Goal: Information Seeking & Learning: Understand process/instructions

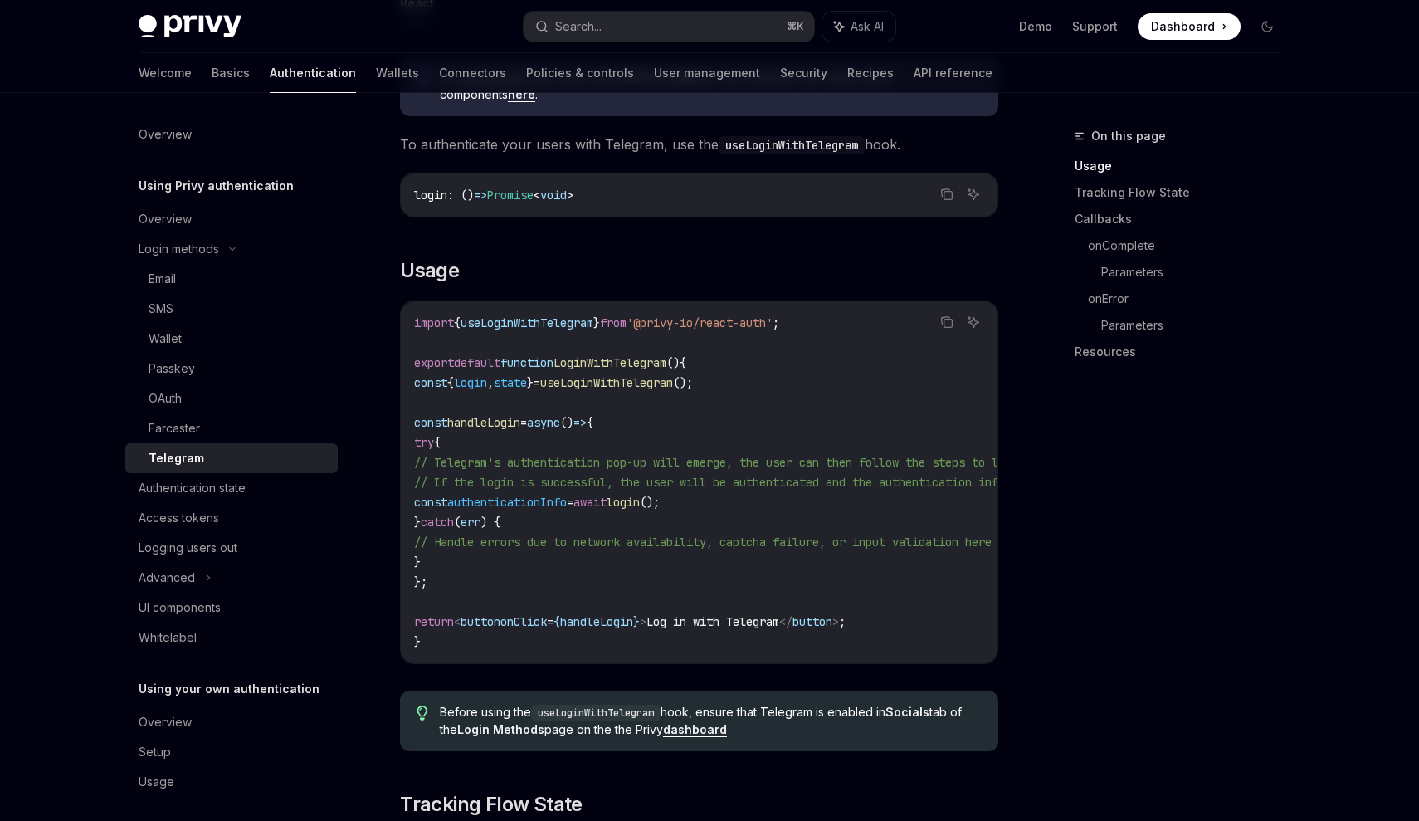
scroll to position [427, 0]
click at [273, 496] on div "Authentication state" at bounding box center [233, 488] width 189 height 20
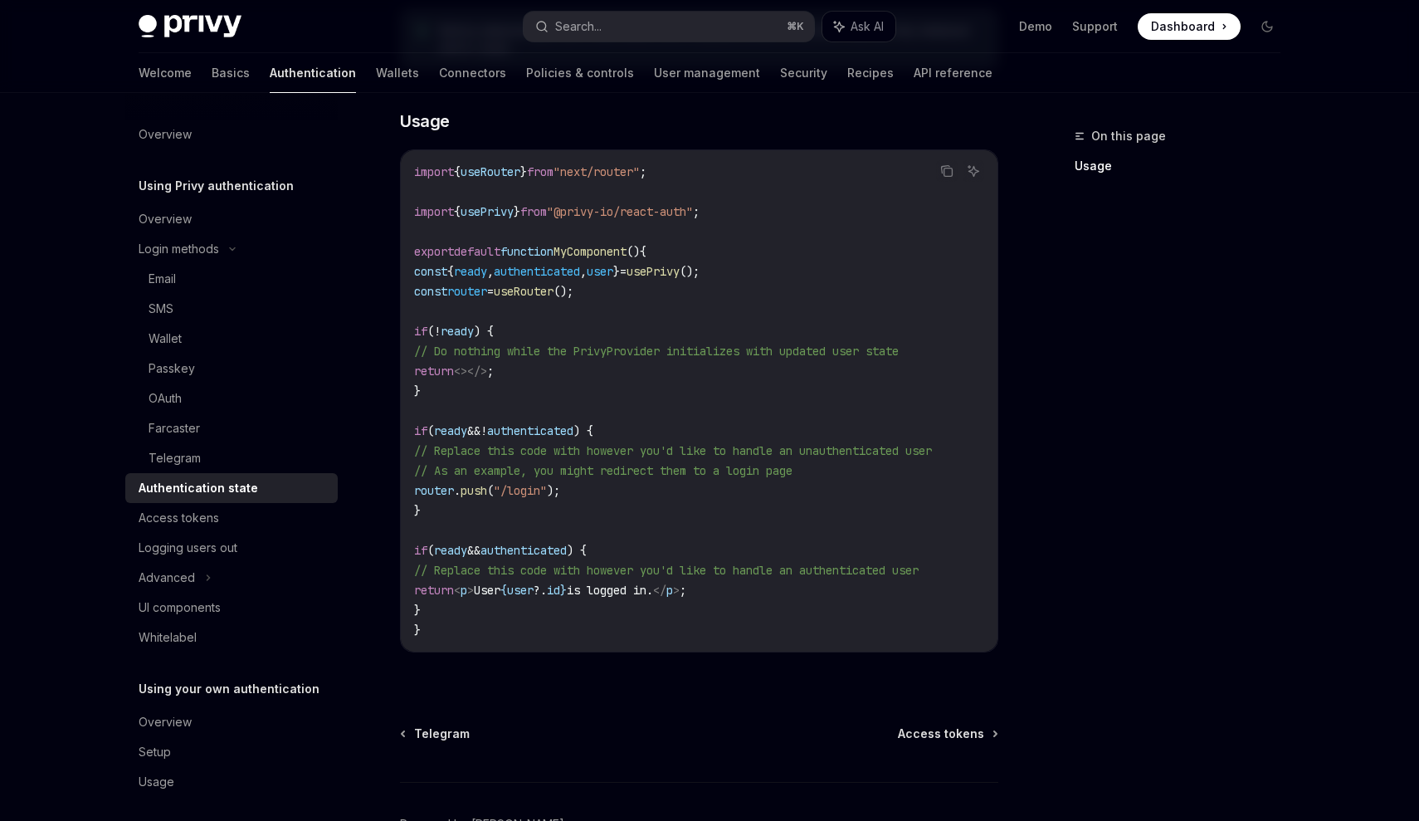
scroll to position [481, 0]
click at [212, 600] on div "UI components" at bounding box center [180, 608] width 82 height 20
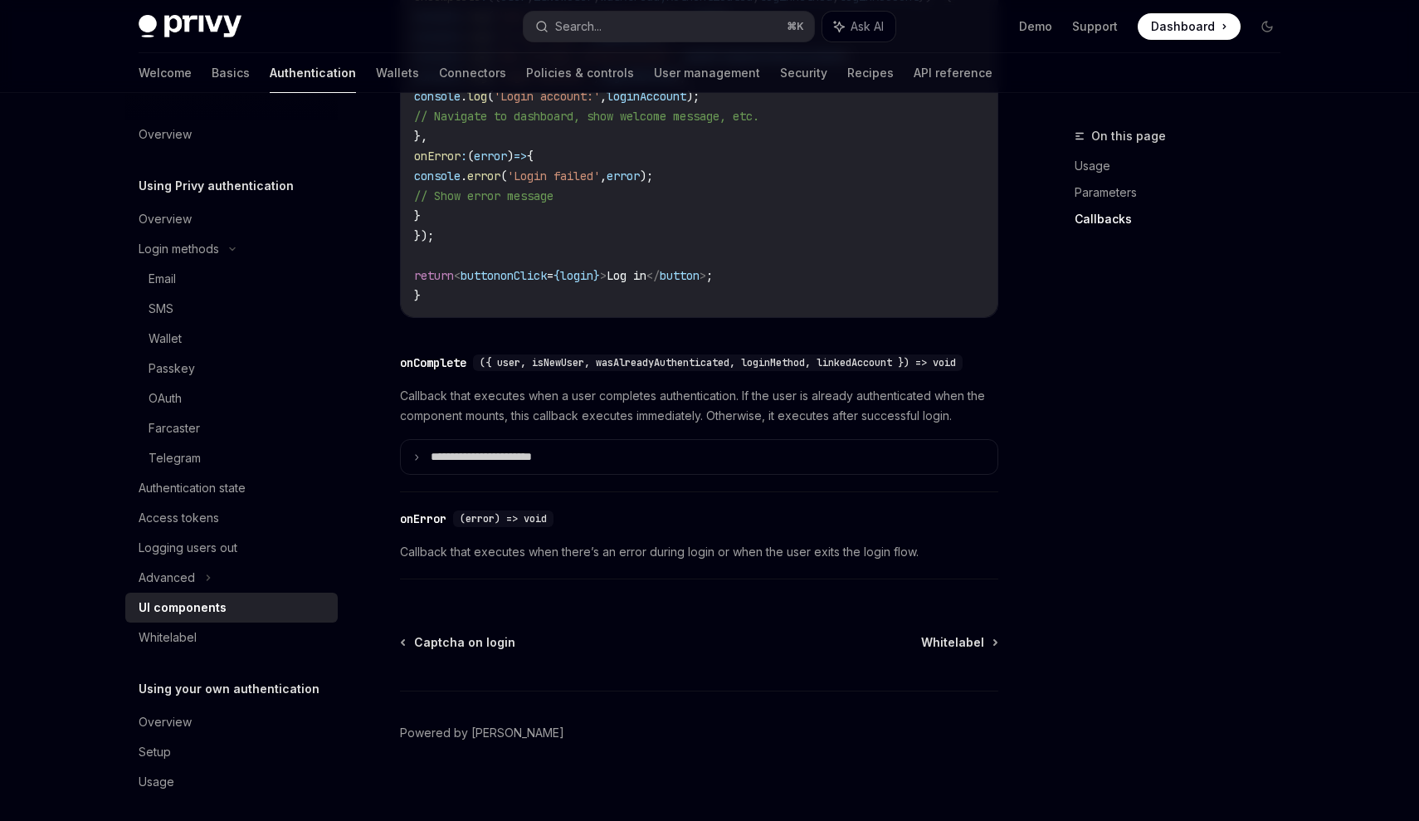
scroll to position [2299, 0]
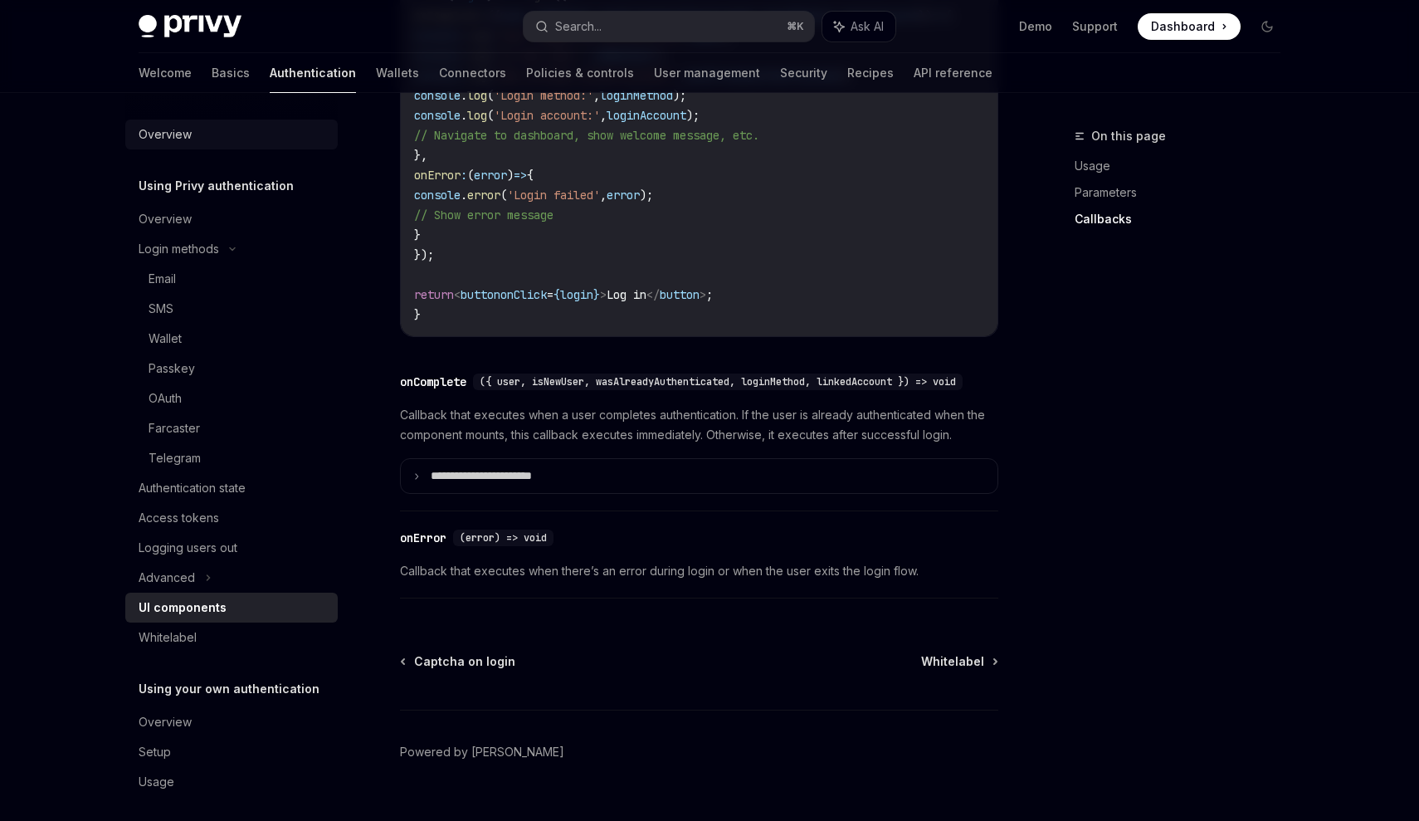
click at [186, 139] on div "Overview" at bounding box center [165, 135] width 53 height 20
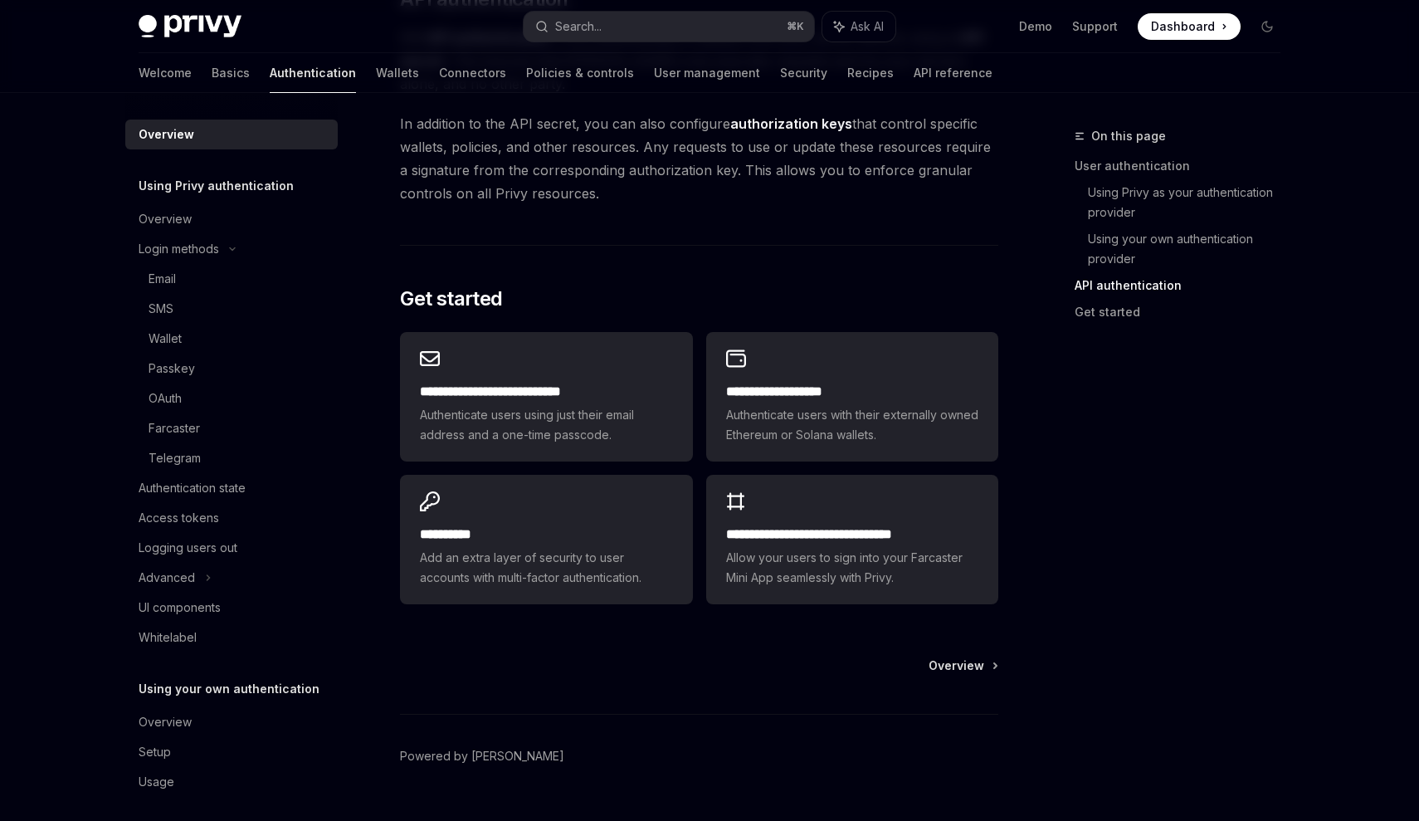
scroll to position [1262, 0]
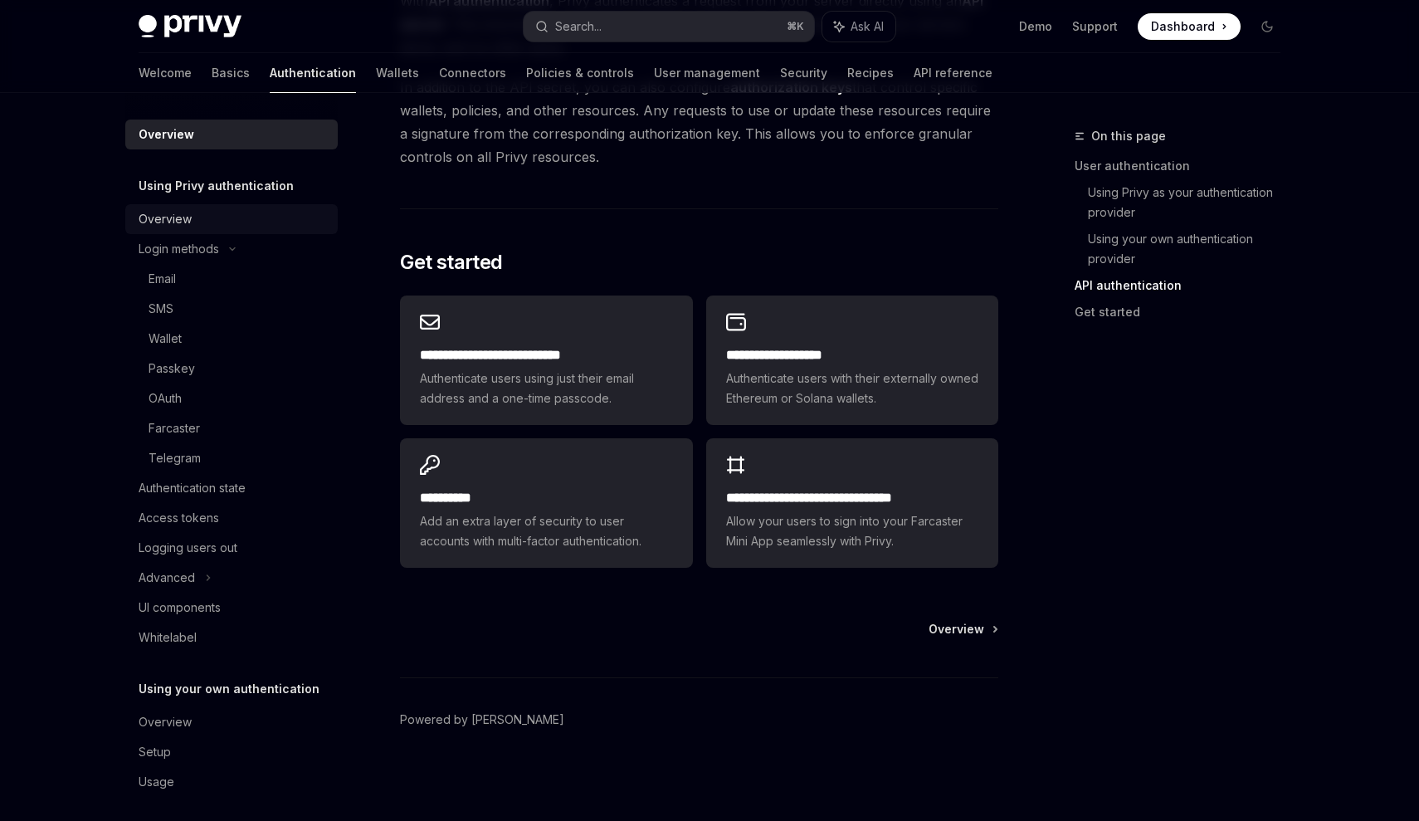
click at [184, 227] on div "Overview" at bounding box center [165, 219] width 53 height 20
type textarea "*"
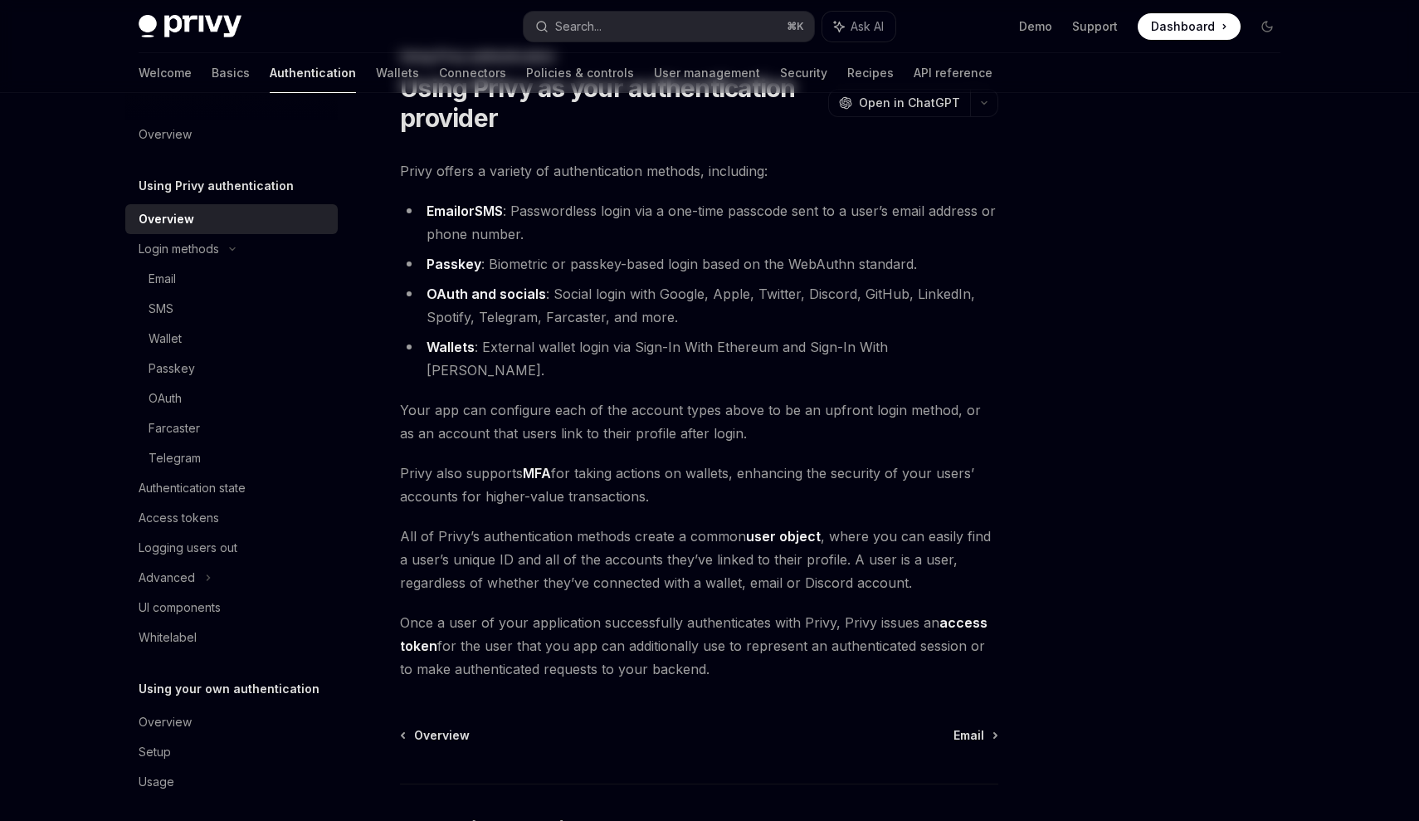
scroll to position [25, 0]
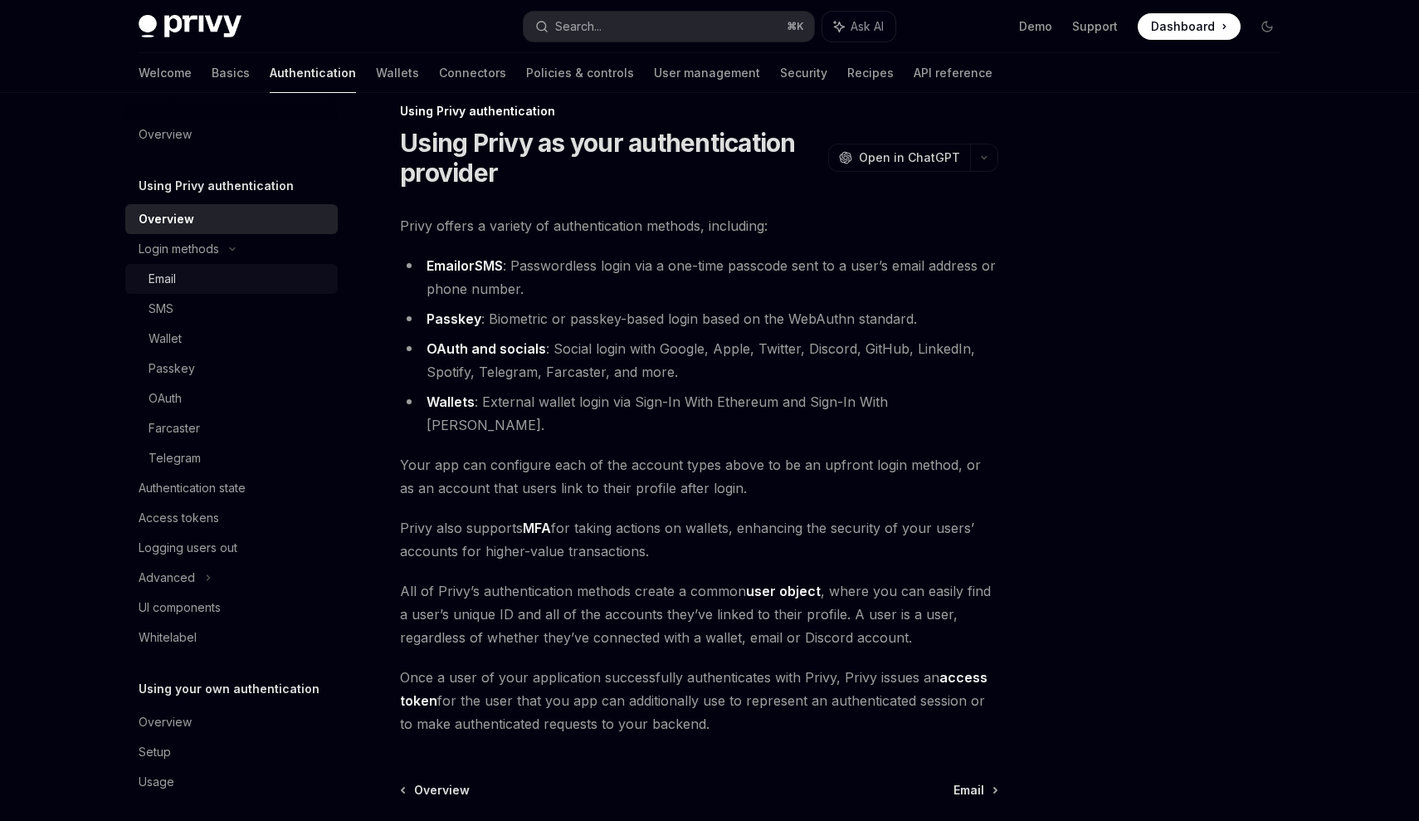
click at [216, 278] on div "Email" at bounding box center [238, 279] width 179 height 20
click at [141, 275] on link "Email" at bounding box center [231, 279] width 212 height 30
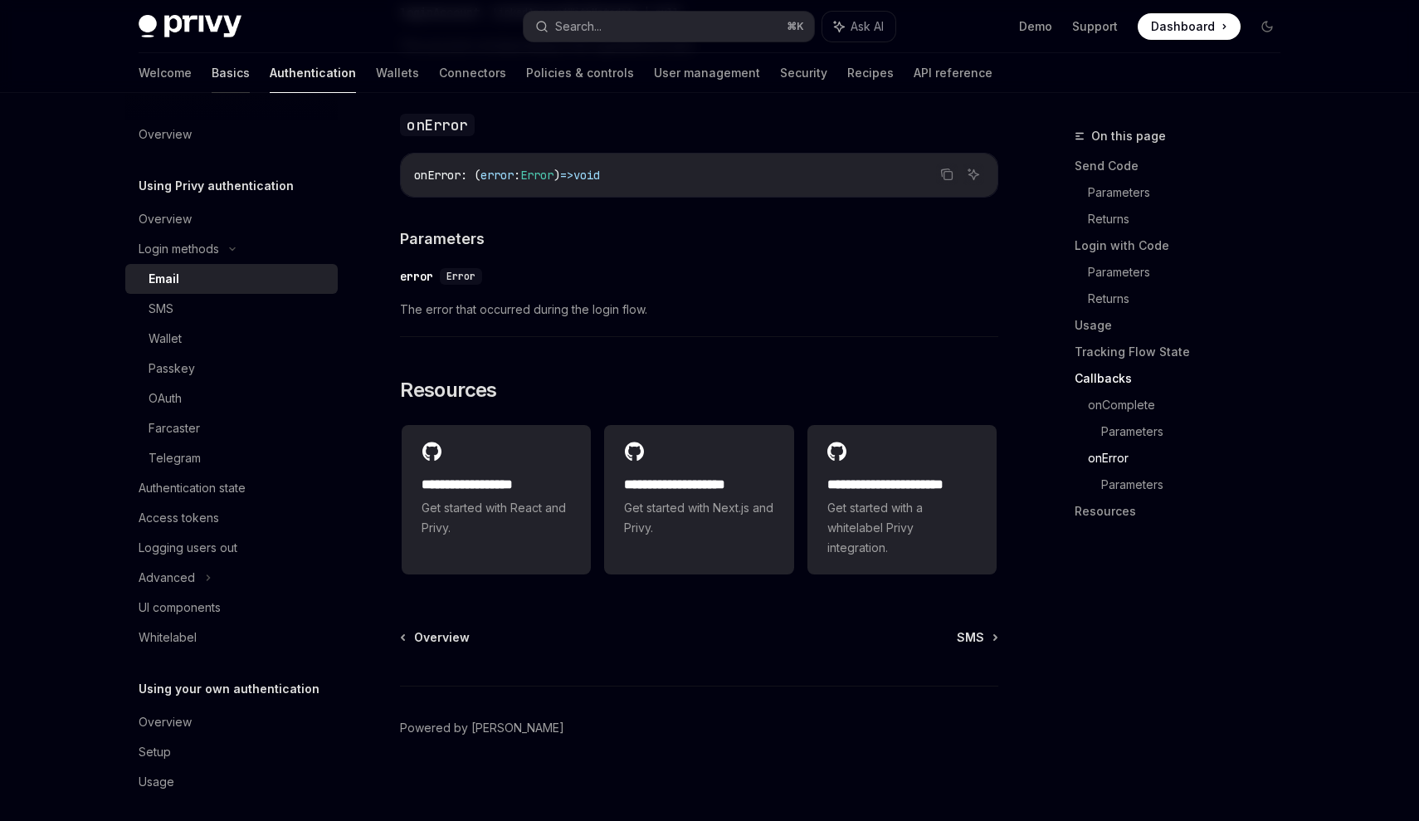
click at [212, 77] on link "Basics" at bounding box center [231, 73] width 38 height 40
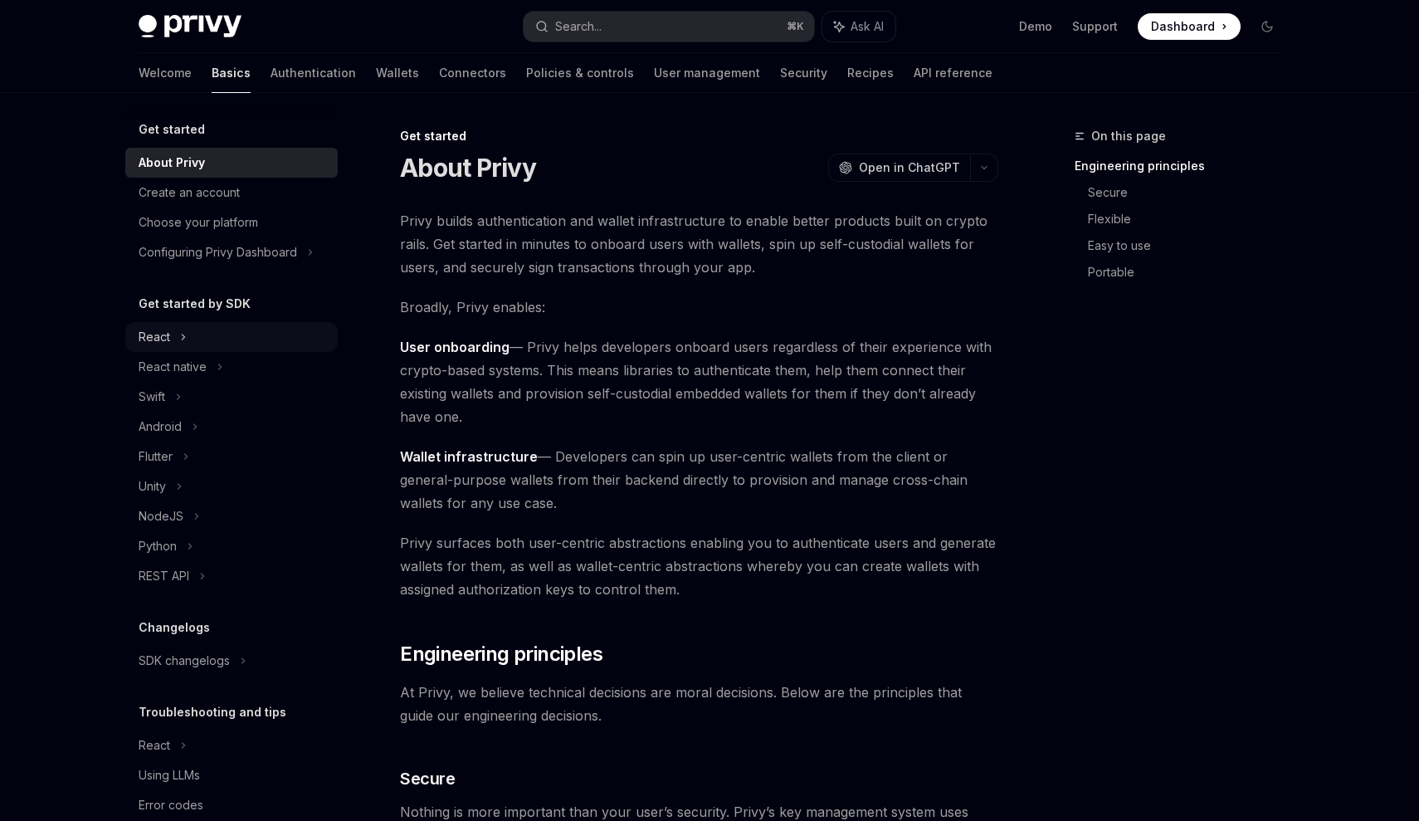
click at [178, 339] on div "React" at bounding box center [231, 337] width 212 height 30
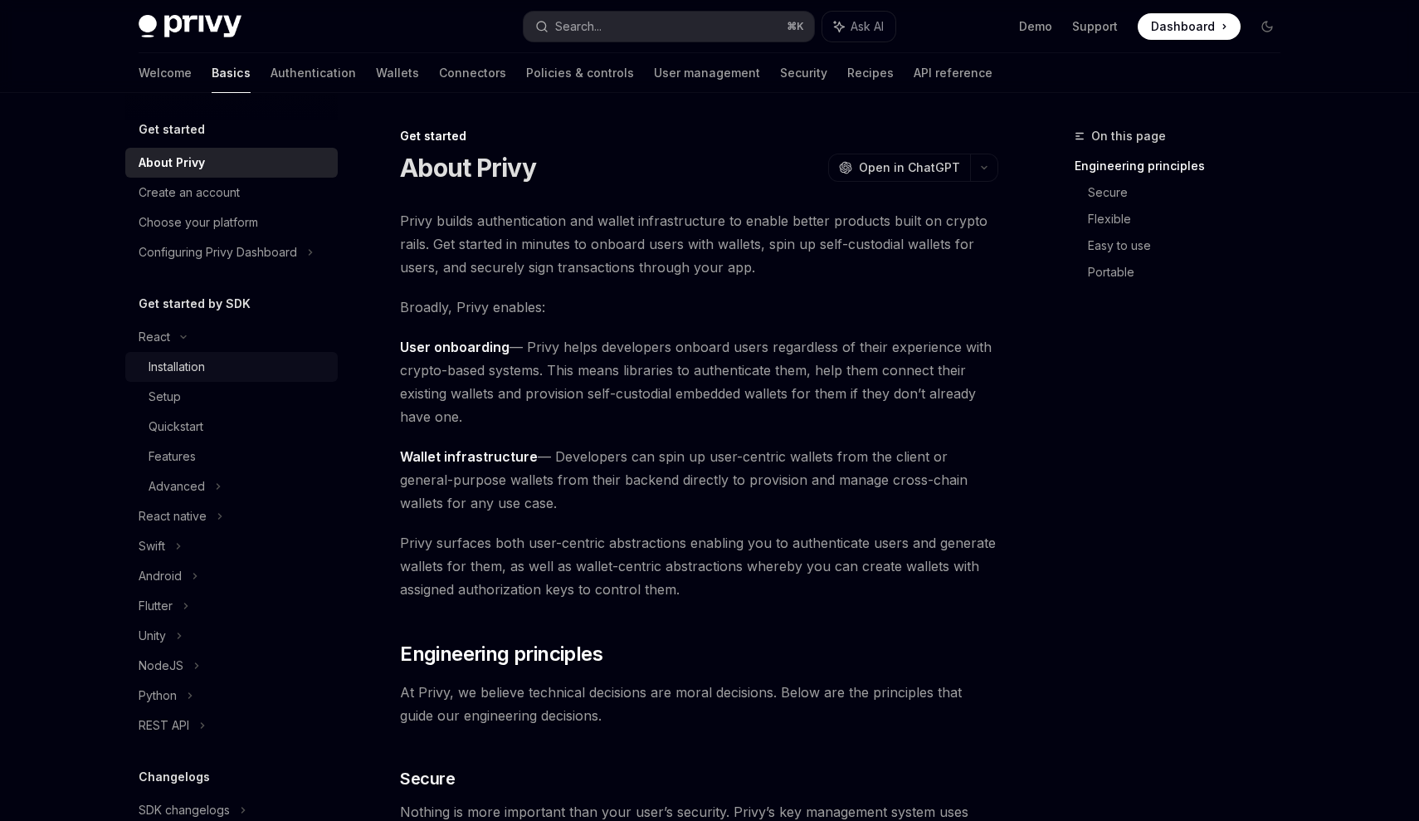
click at [198, 368] on div "Installation" at bounding box center [177, 367] width 56 height 20
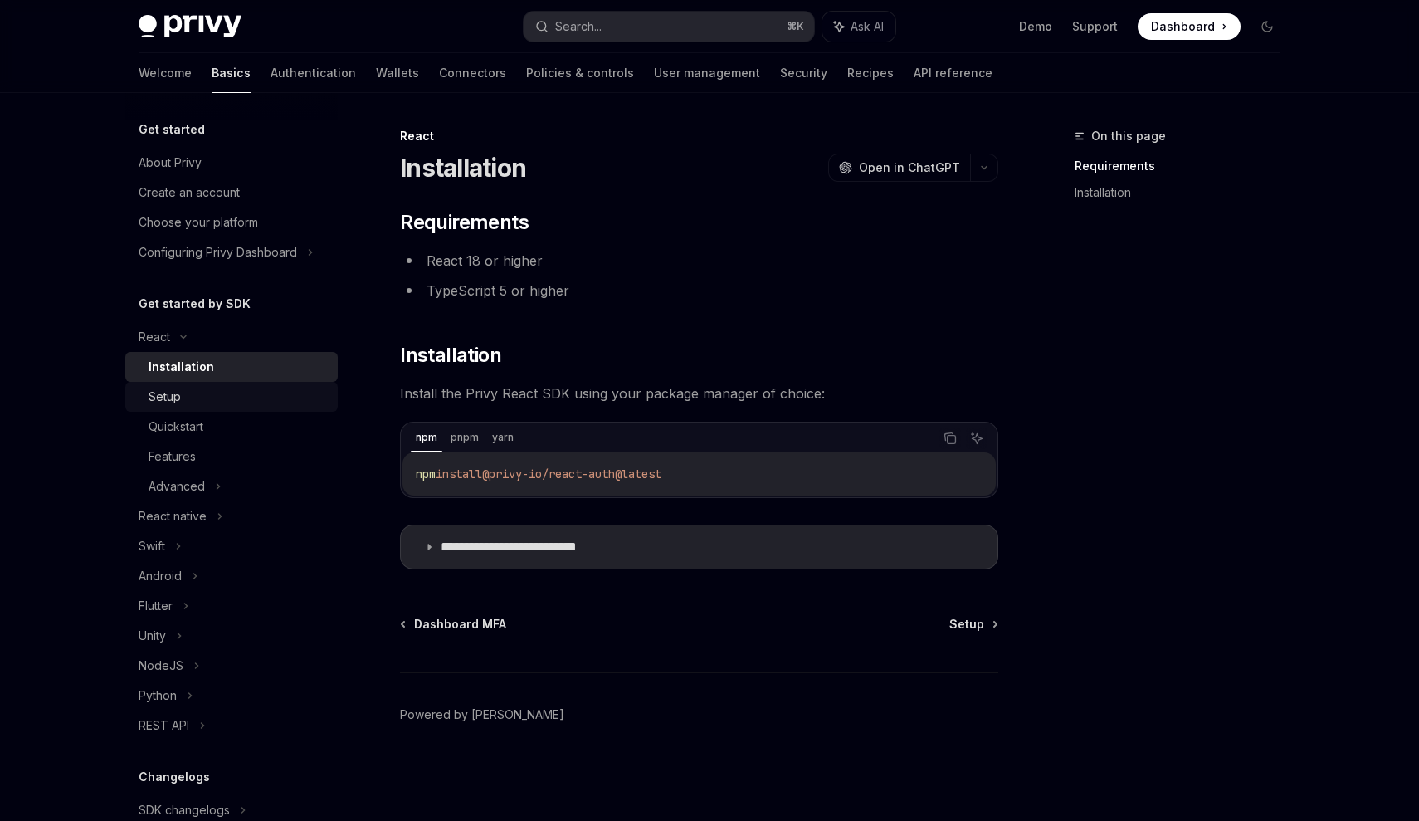
click at [208, 384] on link "Setup" at bounding box center [231, 397] width 212 height 30
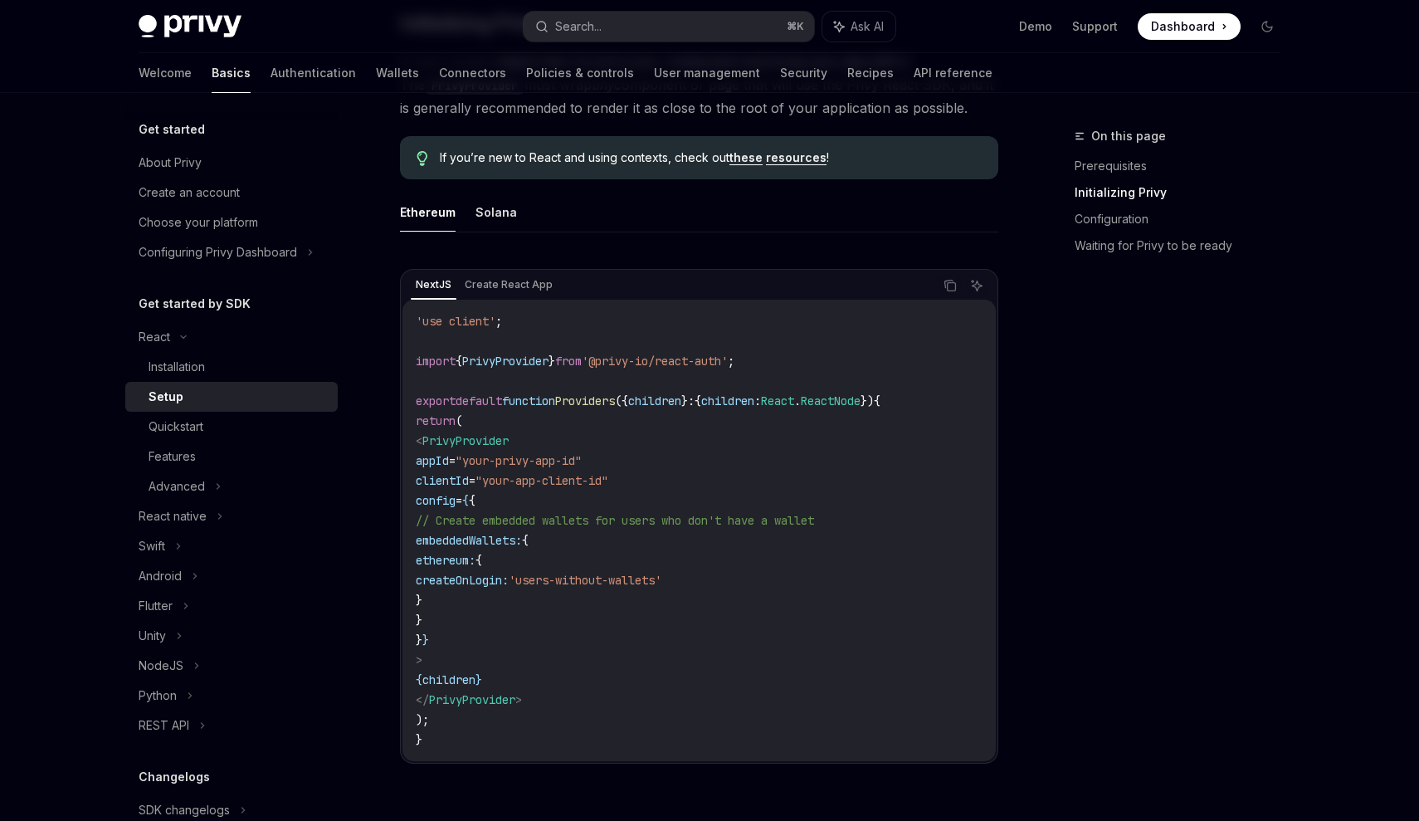
scroll to position [403, 0]
click at [202, 416] on link "Quickstart" at bounding box center [231, 427] width 212 height 30
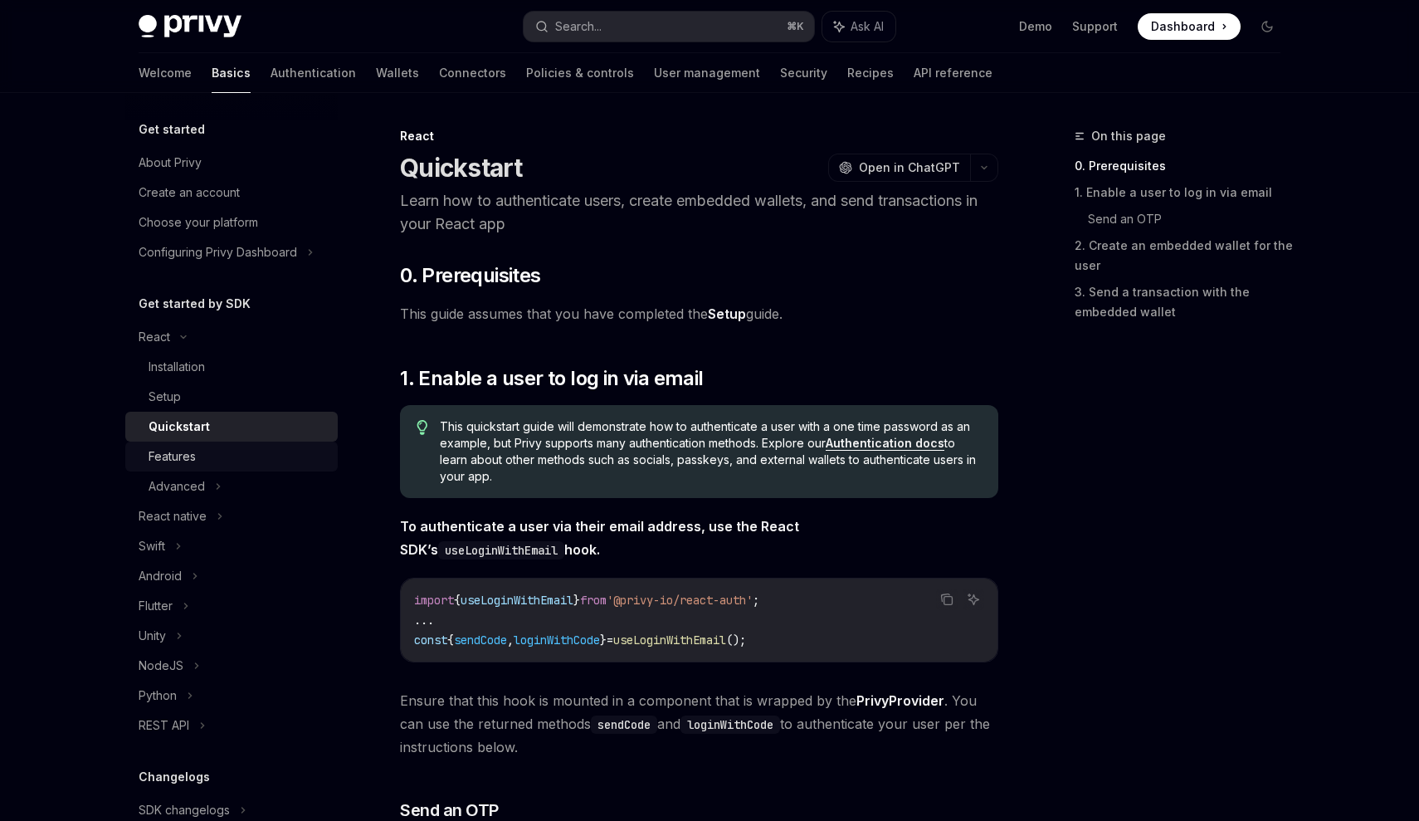
click at [168, 462] on div "Features" at bounding box center [172, 457] width 47 height 20
type textarea "*"
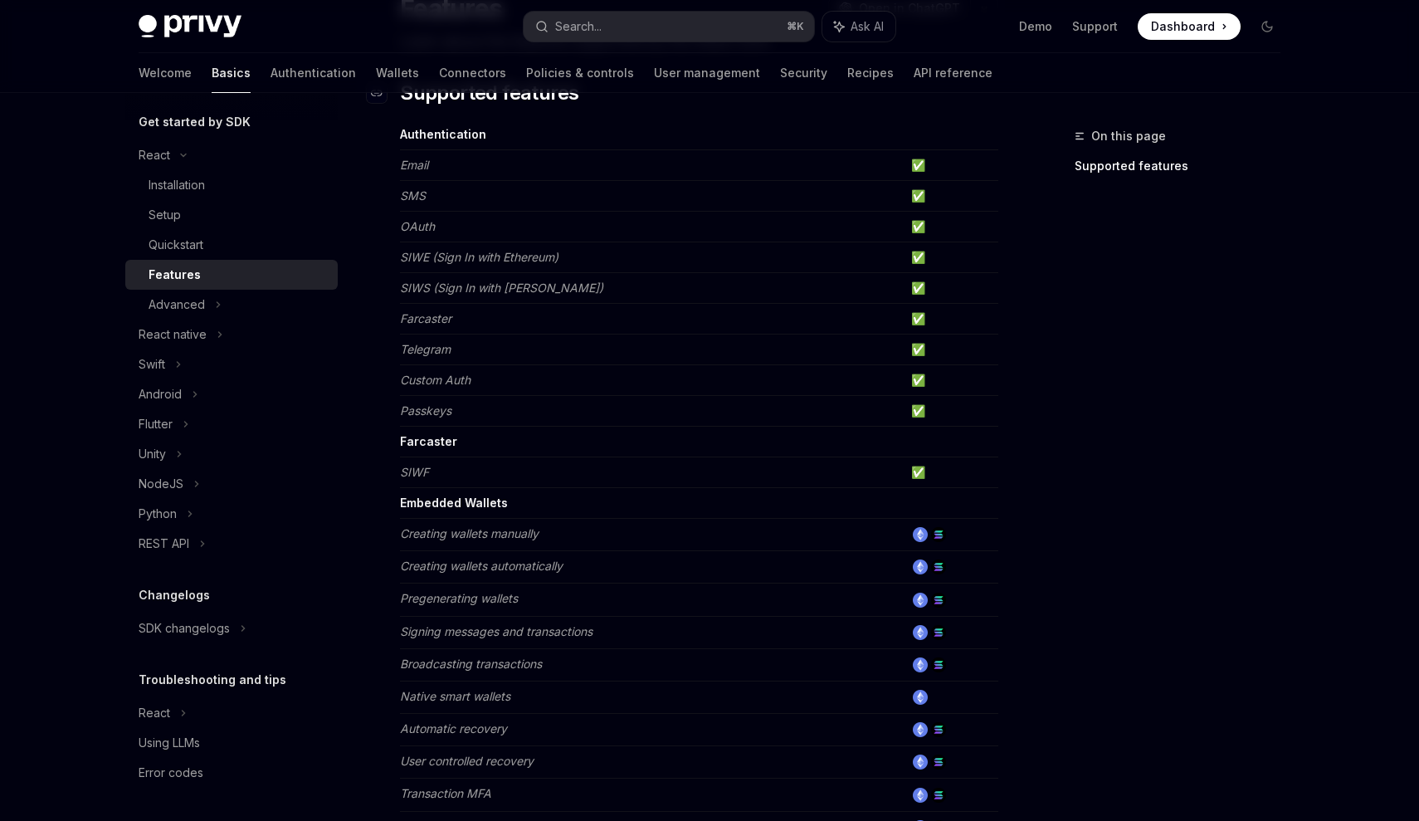
scroll to position [163, 0]
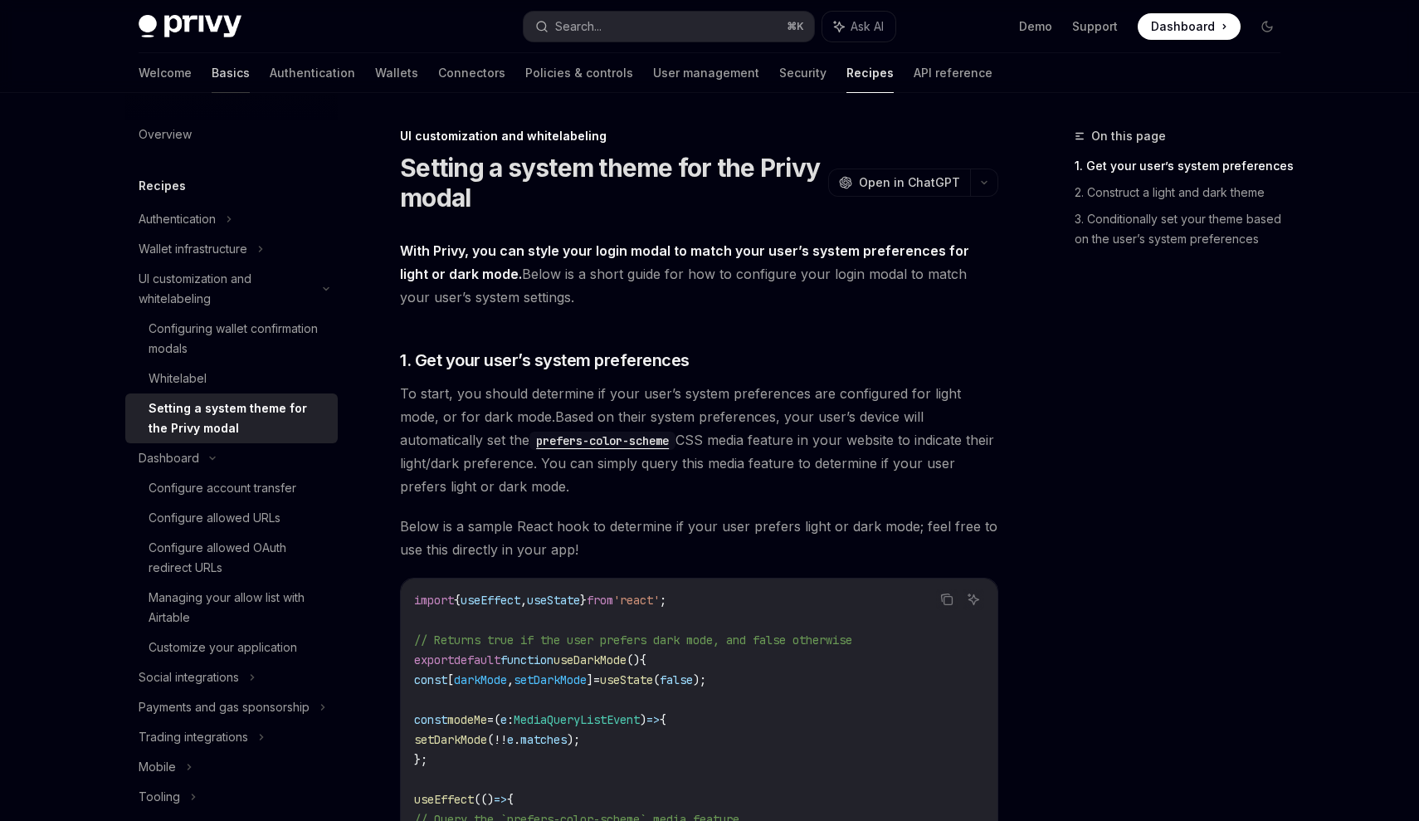
click at [212, 68] on link "Basics" at bounding box center [231, 73] width 38 height 40
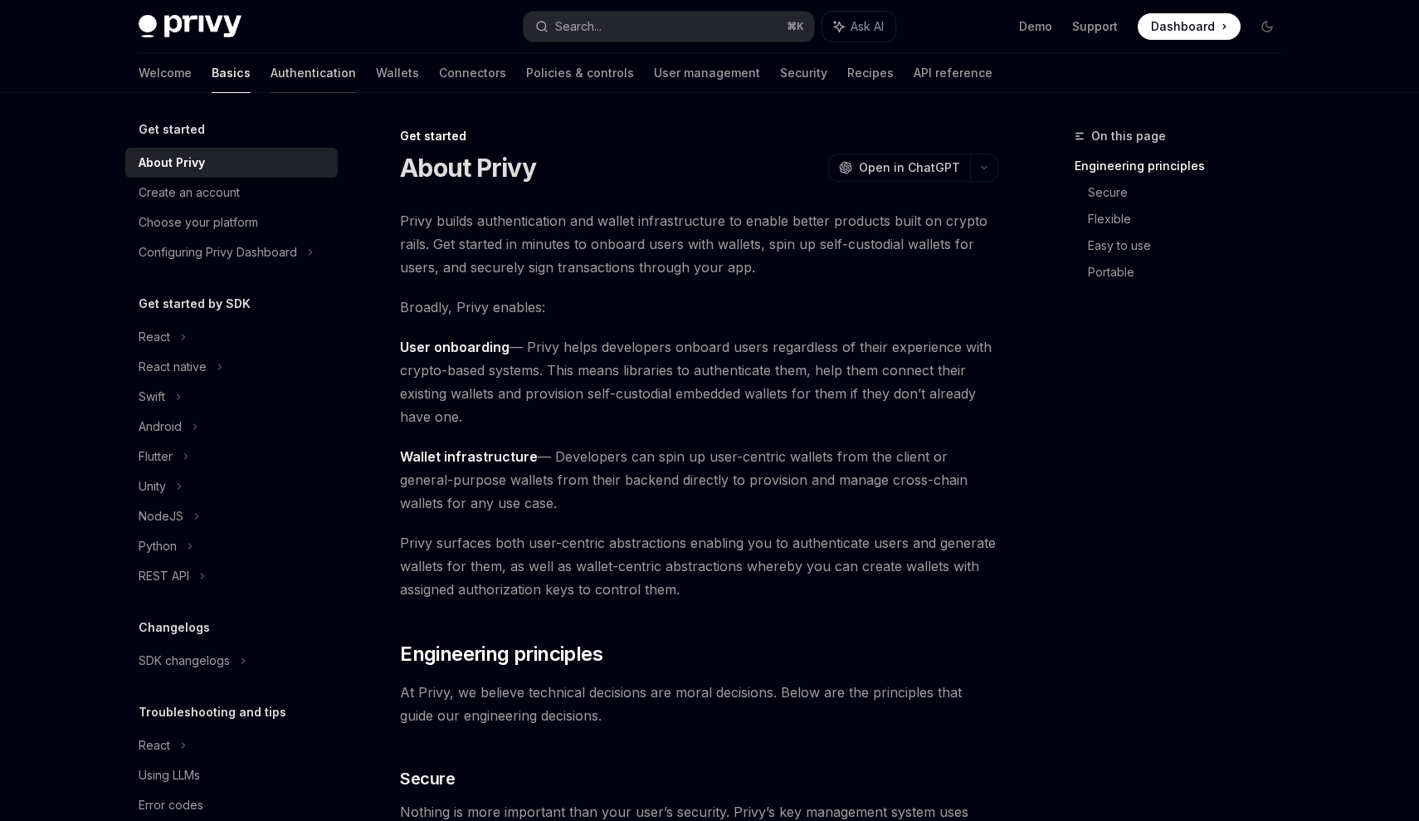
click at [271, 71] on link "Authentication" at bounding box center [313, 73] width 85 height 40
type textarea "*"
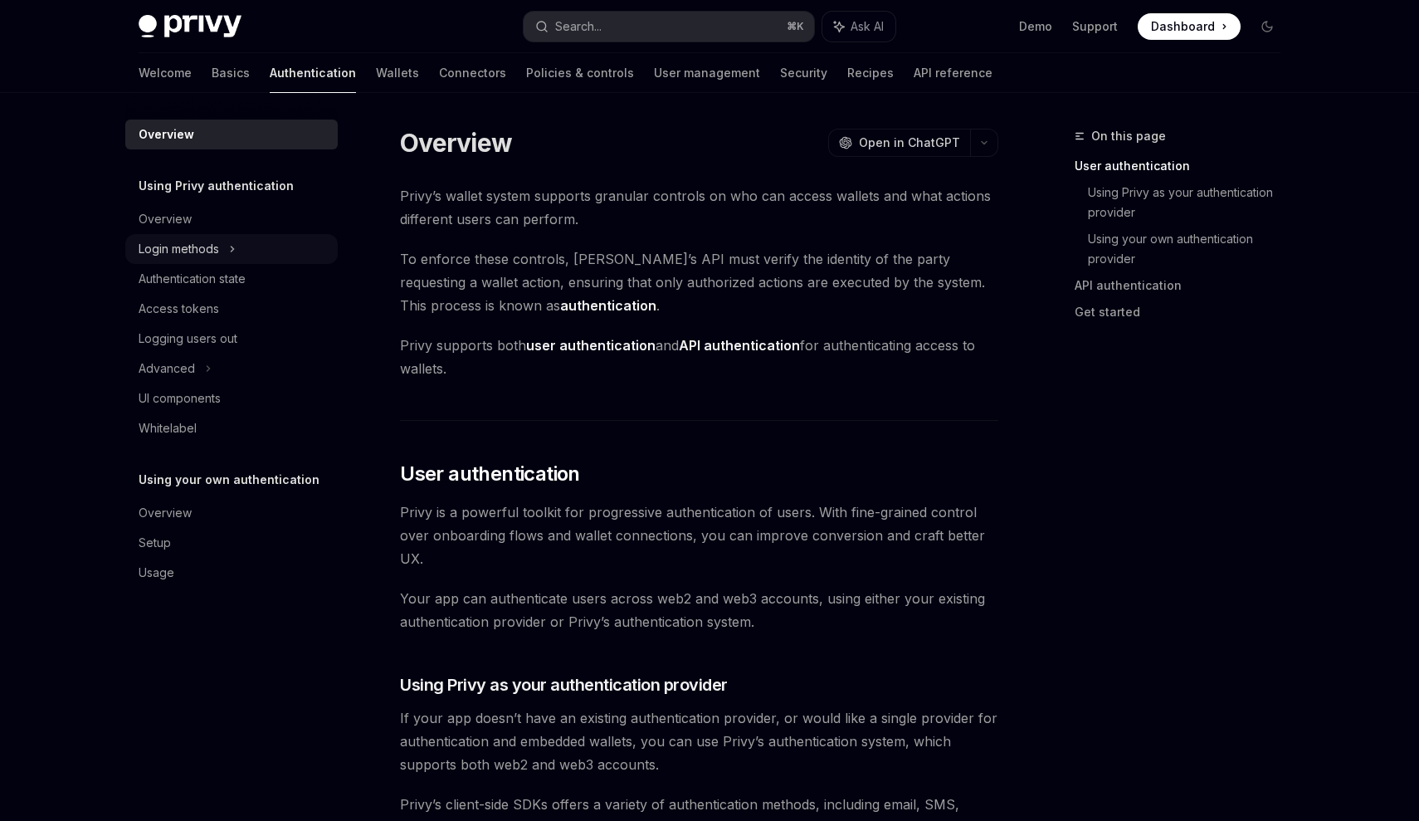
click at [238, 238] on div "Login methods" at bounding box center [231, 249] width 212 height 30
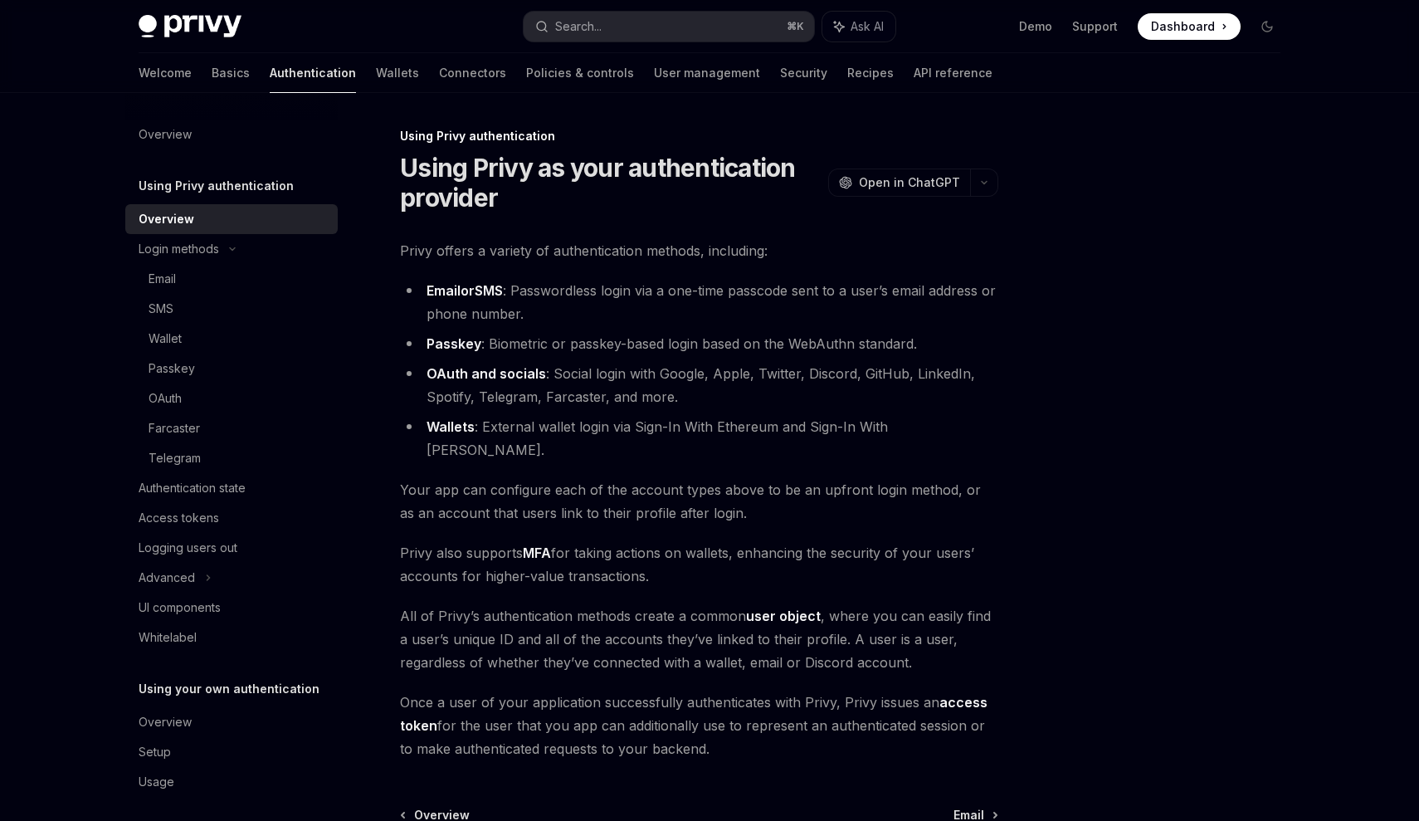
click at [212, 150] on div "Overview Using Privy authentication Overview Login methods Email SMS Wallet Pas…" at bounding box center [231, 458] width 212 height 677
click at [210, 138] on div "Overview" at bounding box center [233, 135] width 189 height 20
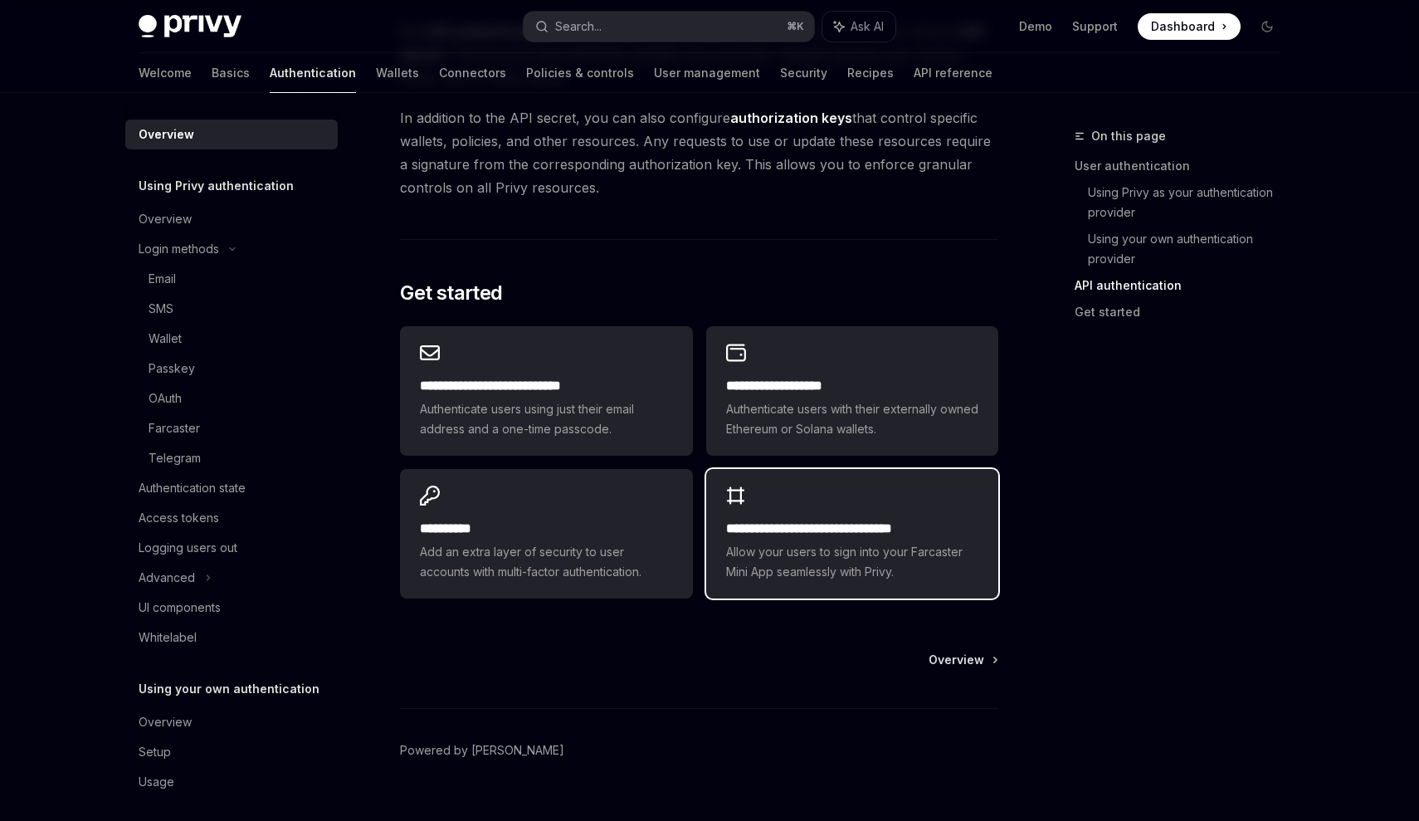
scroll to position [1235, 0]
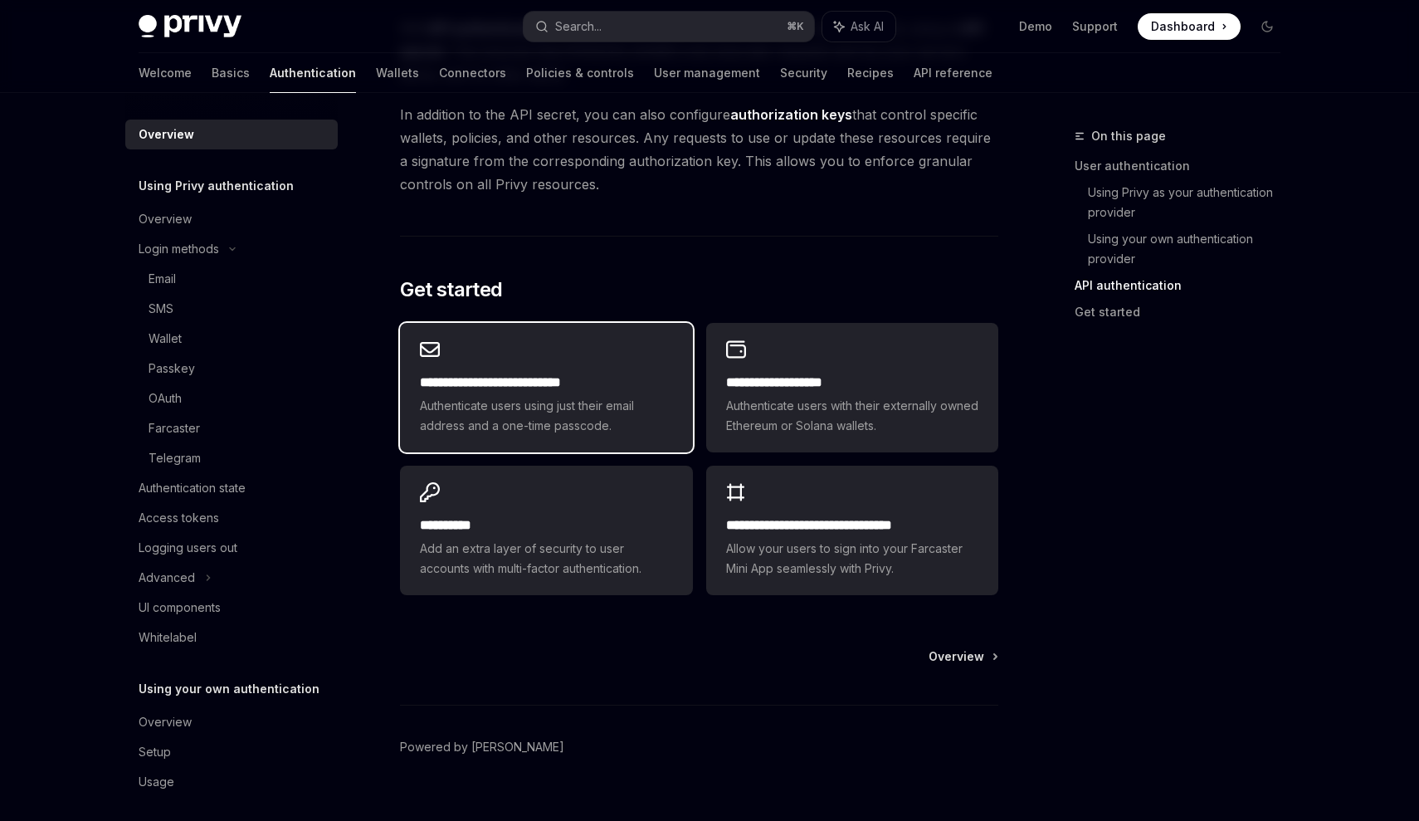
click at [622, 380] on h2 "**********" at bounding box center [546, 383] width 252 height 20
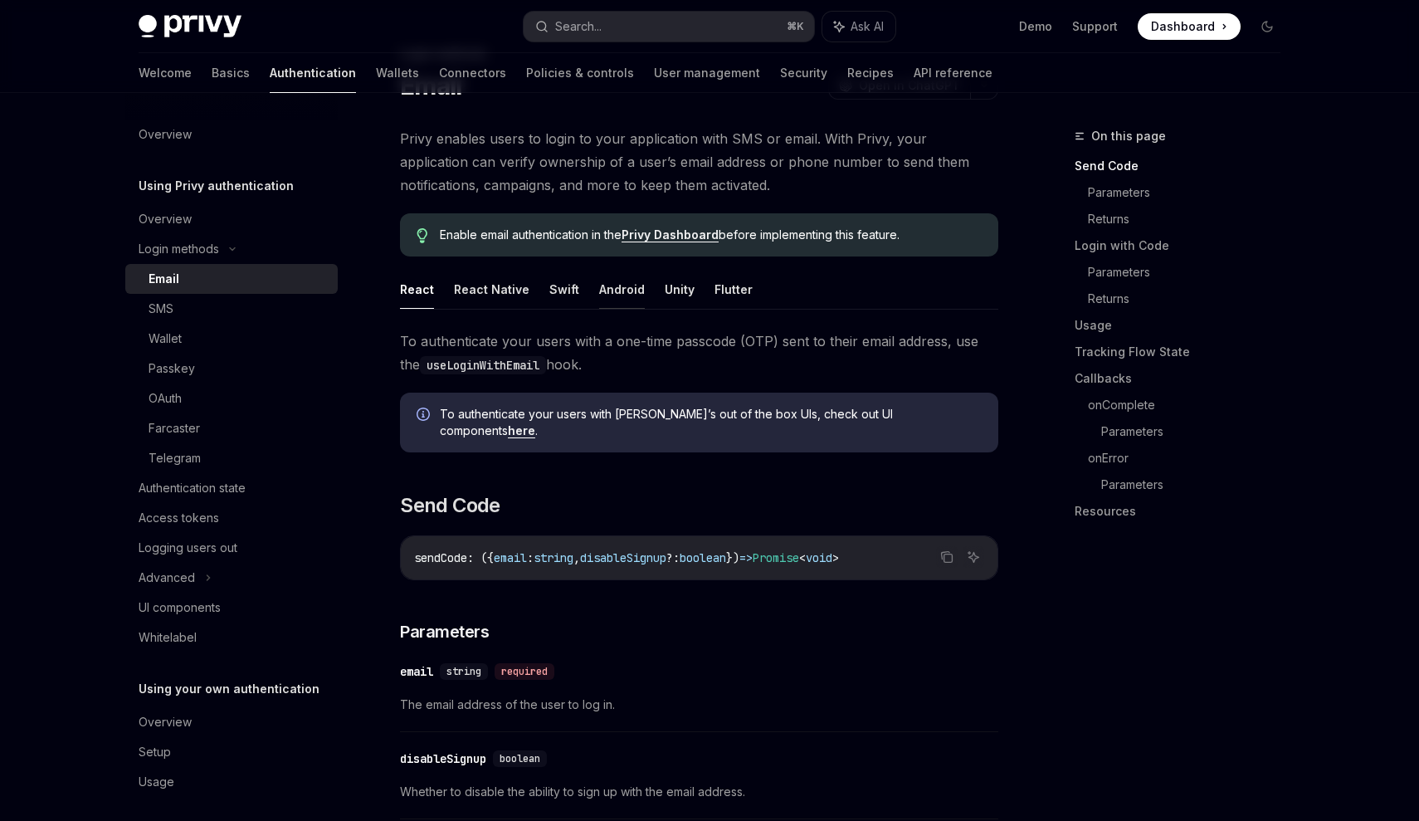
scroll to position [84, 0]
click at [240, 330] on div "Wallet" at bounding box center [238, 339] width 179 height 20
type textarea "*"
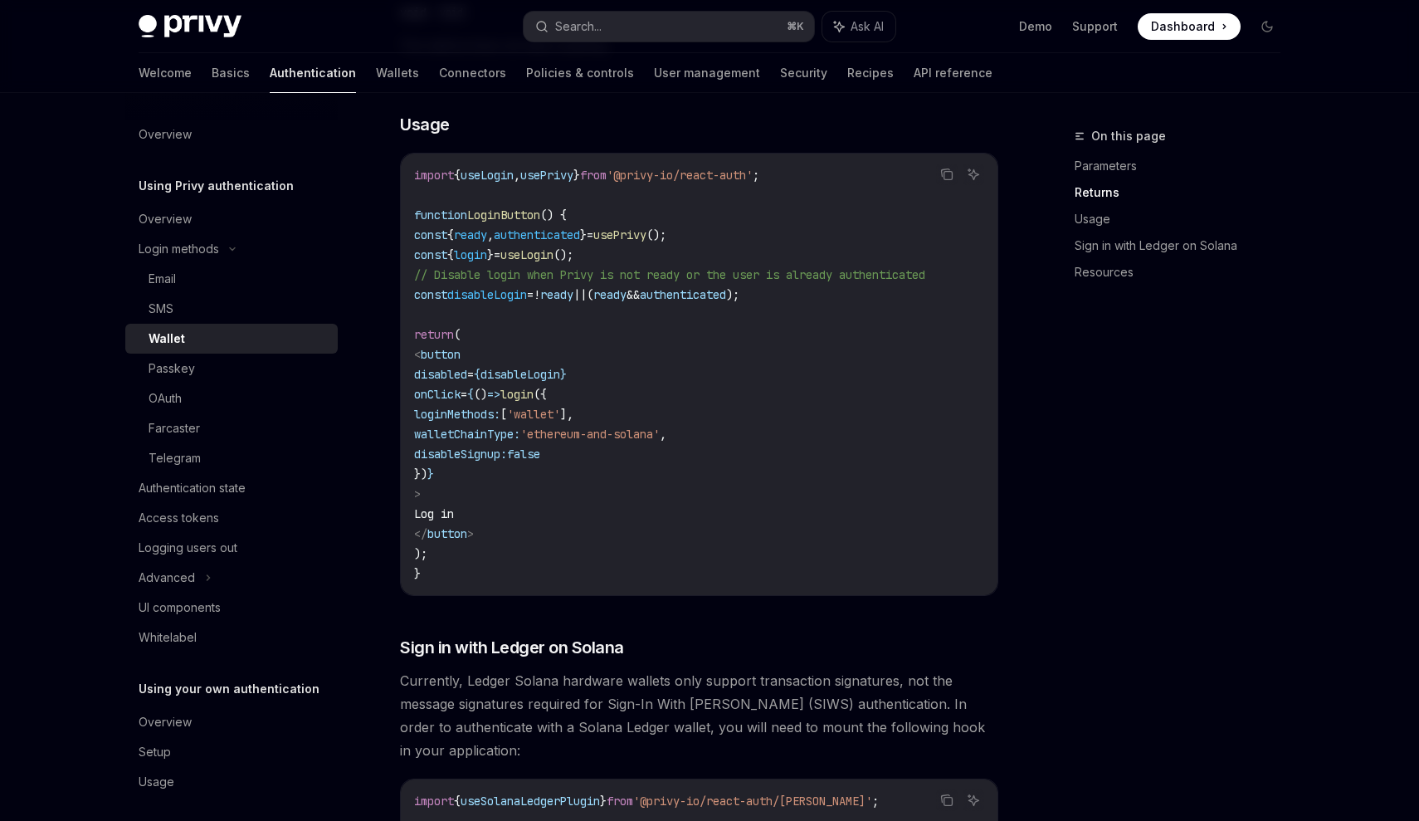
scroll to position [914, 0]
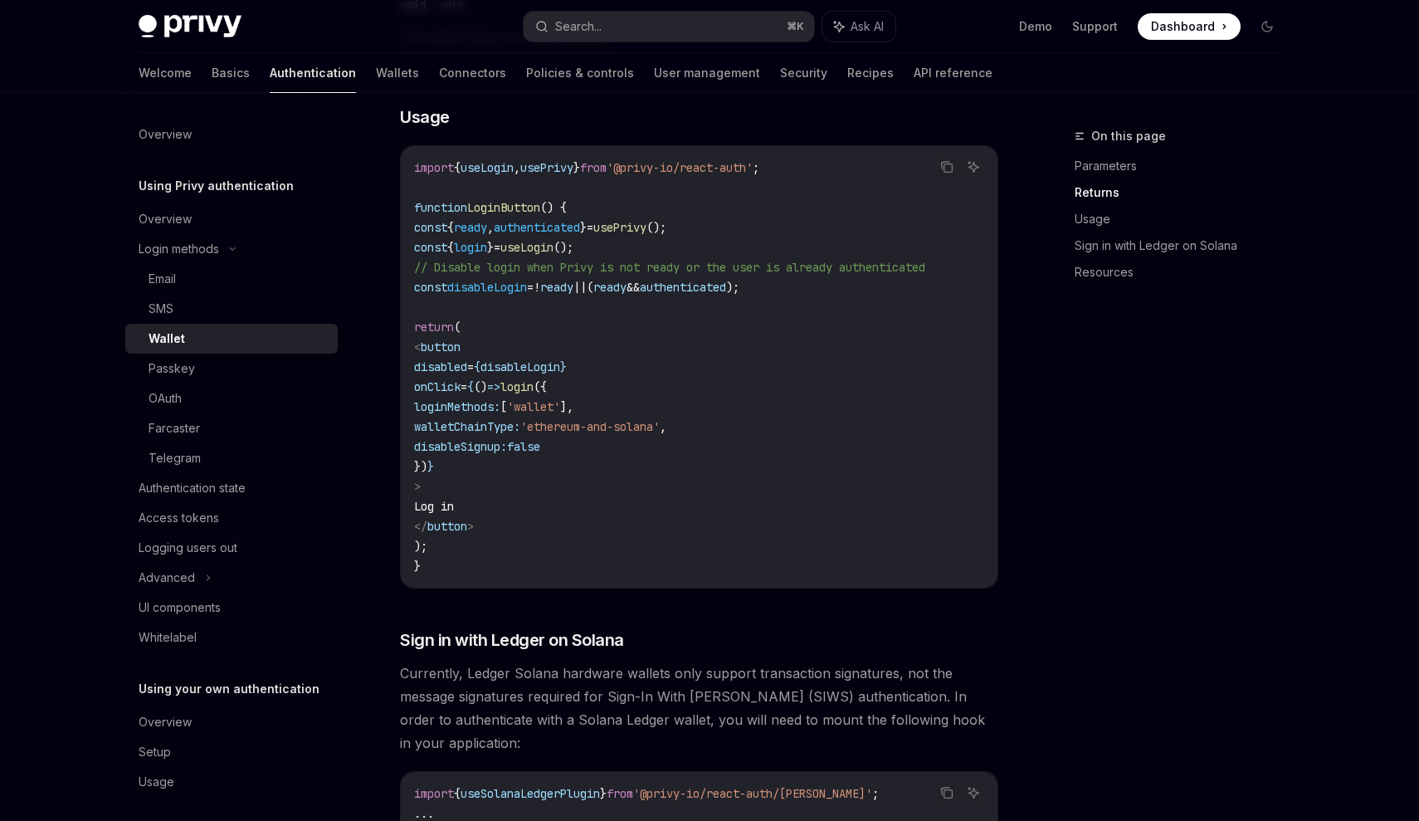
click at [534, 394] on span "login" at bounding box center [517, 386] width 33 height 15
copy span "login"
click at [518, 295] on span "disableLogin" at bounding box center [487, 287] width 80 height 15
